Goal: Find specific page/section: Find specific page/section

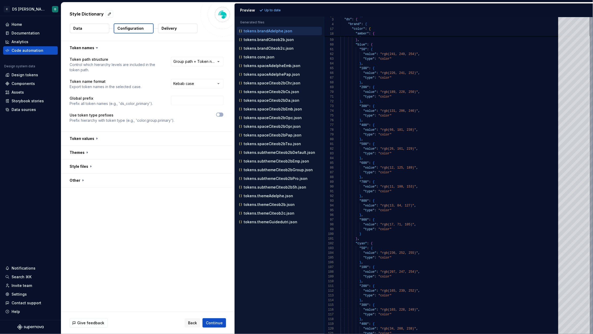
scroll to position [46, 0]
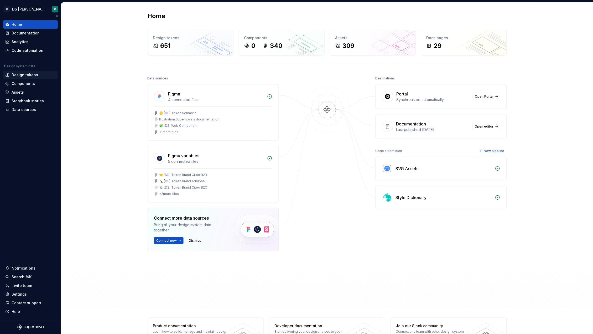
click at [22, 75] on div "Design tokens" at bounding box center [25, 74] width 27 height 5
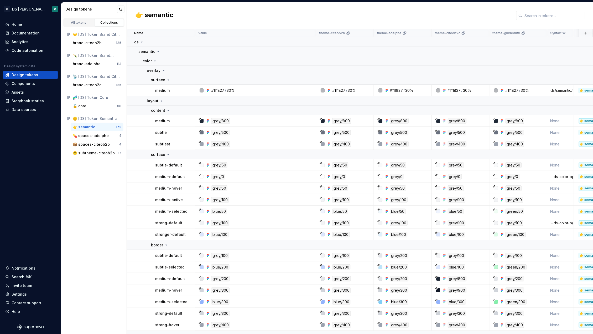
click at [98, 127] on div "👉 semantic" at bounding box center [94, 126] width 43 height 5
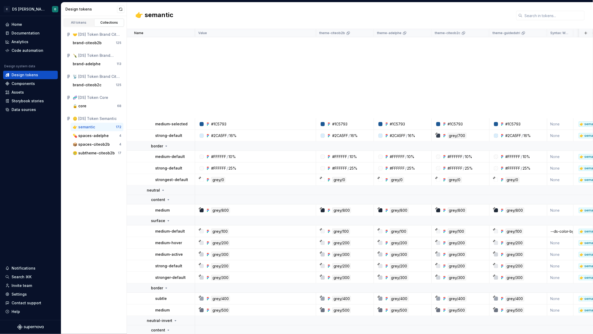
scroll to position [478, 0]
